Goal: Transaction & Acquisition: Purchase product/service

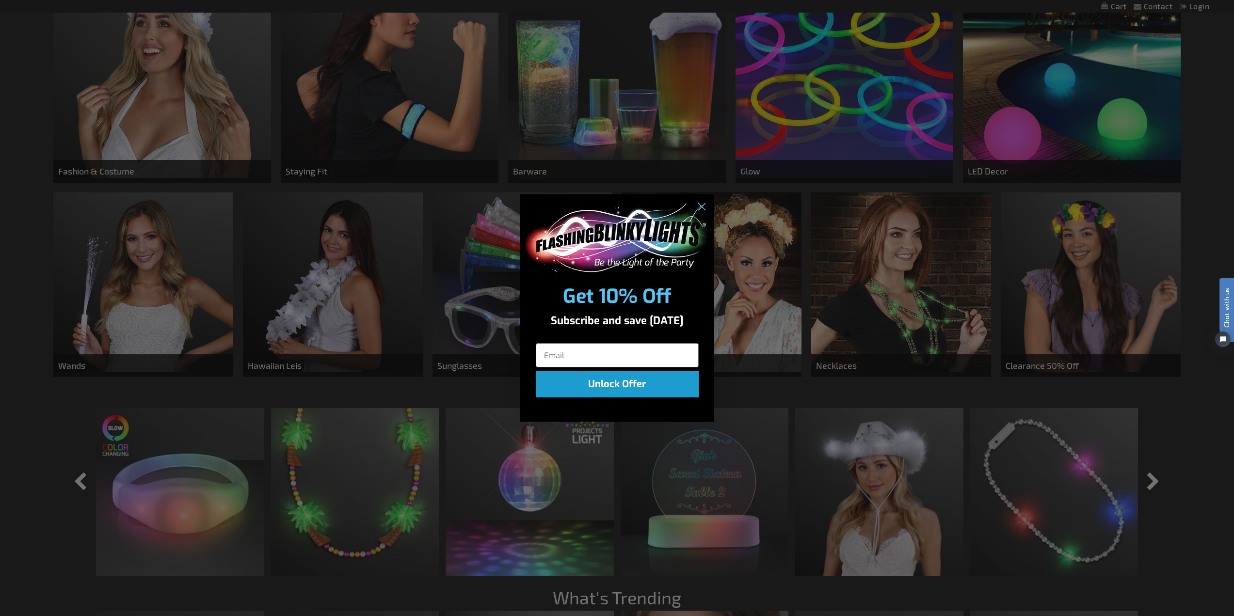
scroll to position [921, 0]
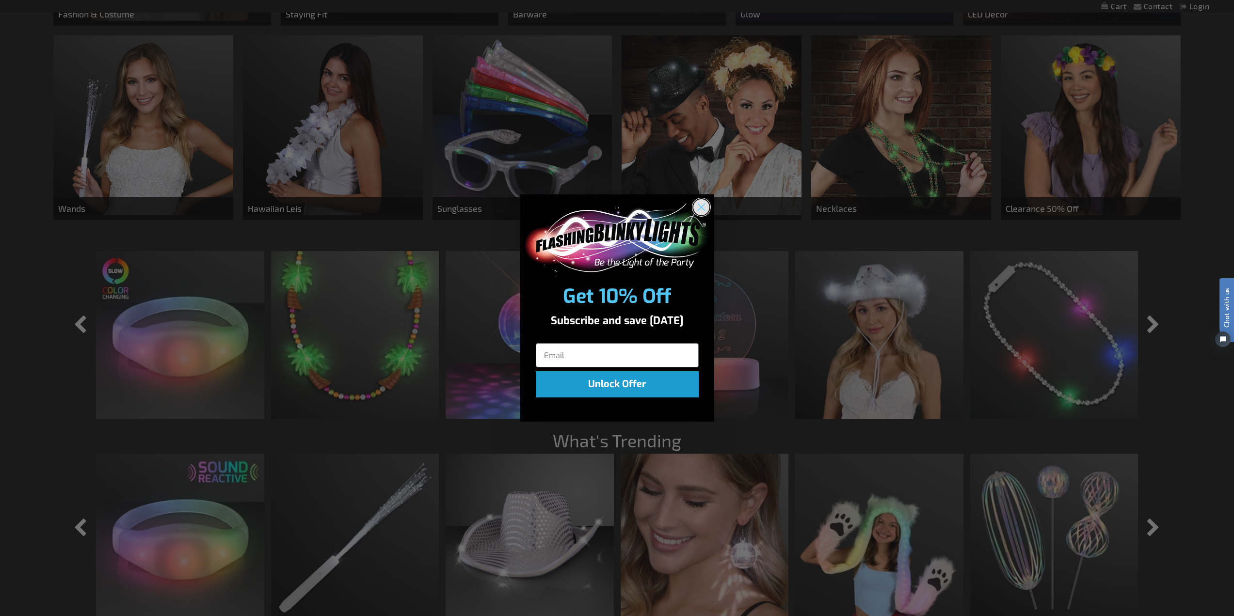
click at [700, 207] on icon "Close dialog" at bounding box center [700, 207] width 7 height 7
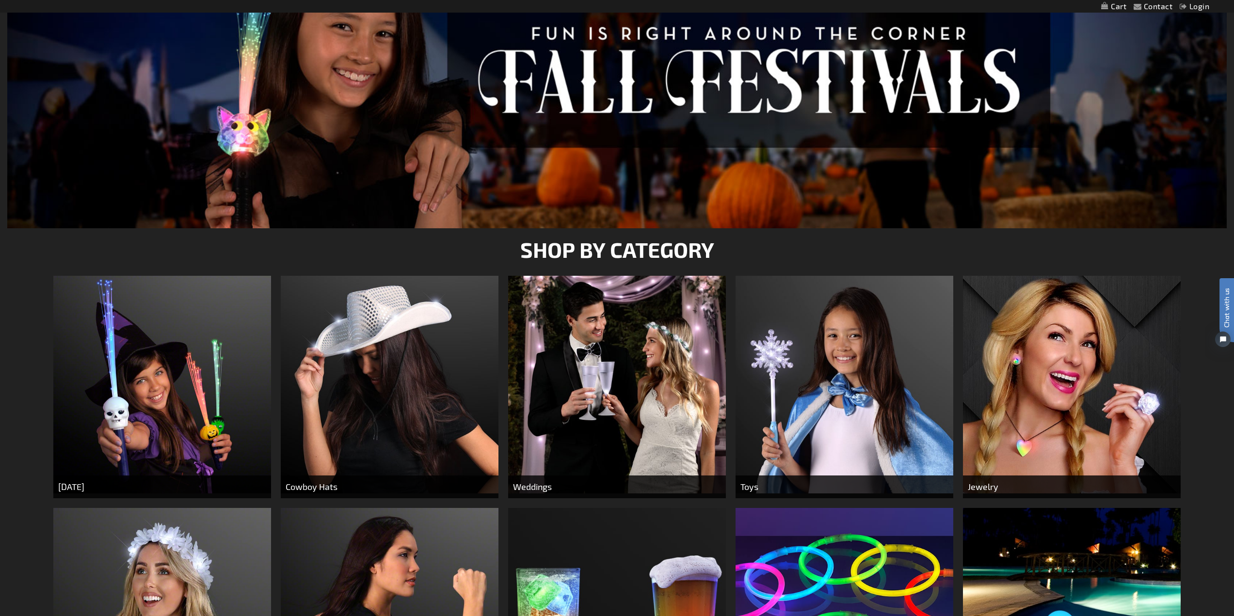
scroll to position [0, 0]
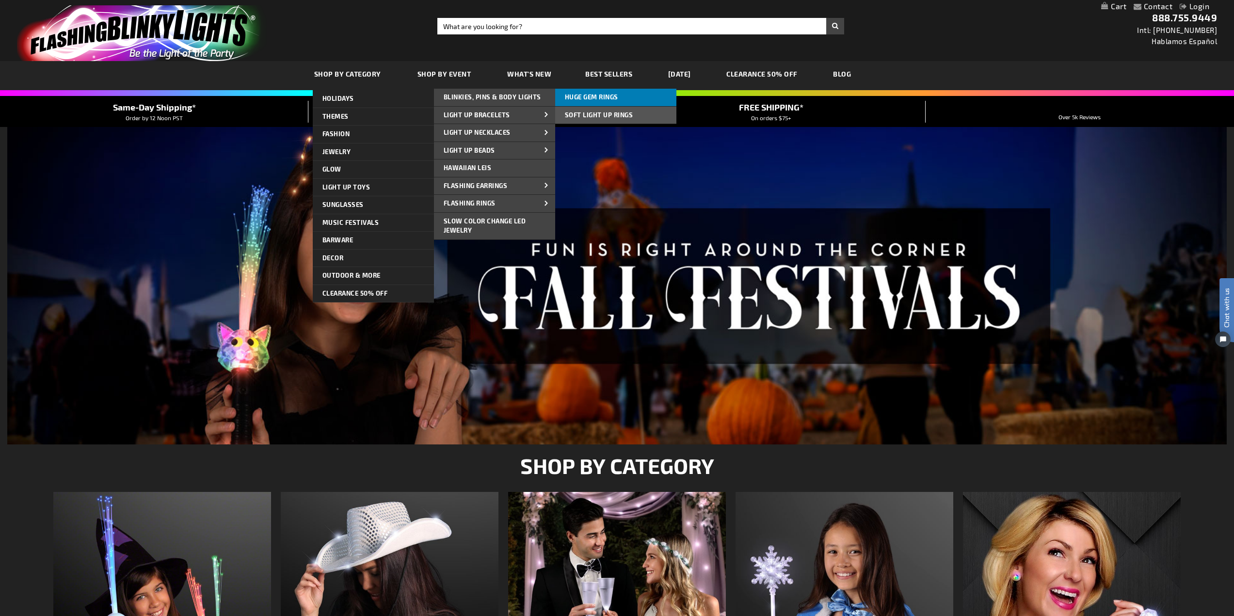
click at [588, 95] on span "Huge Gem Rings" at bounding box center [591, 97] width 53 height 8
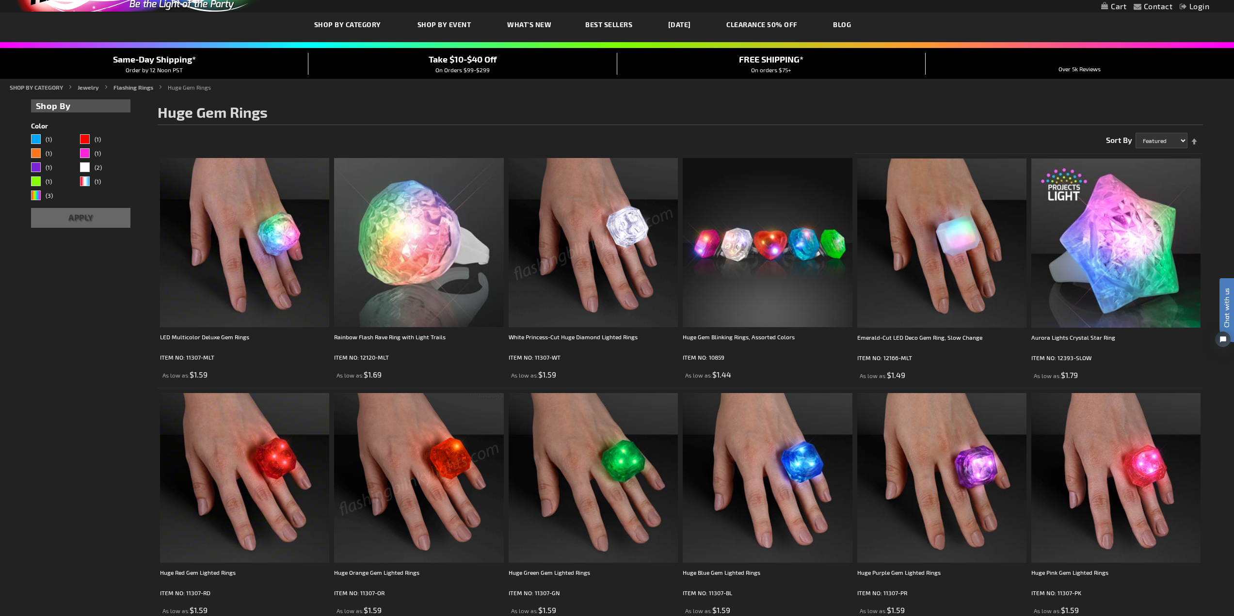
scroll to position [97, 0]
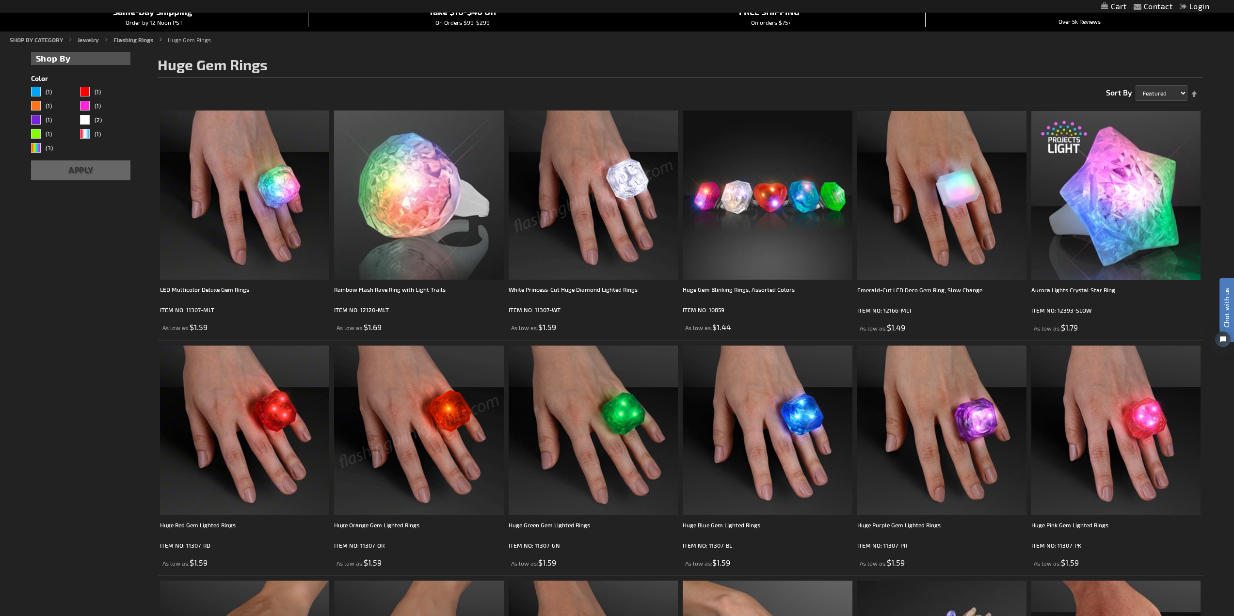
click at [398, 466] on img at bounding box center [418, 430] width 169 height 169
click at [395, 455] on img at bounding box center [418, 430] width 169 height 169
